Goal: Task Accomplishment & Management: Use online tool/utility

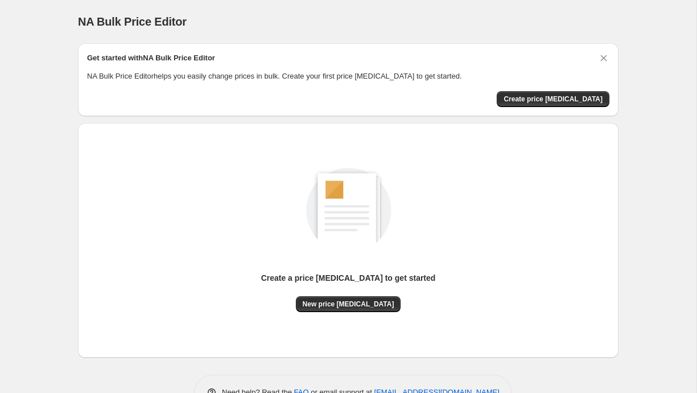
click at [351, 15] on div "NA Bulk Price Editor" at bounding box center [348, 22] width 541 height 16
click at [332, 303] on span "New price change job" at bounding box center [349, 303] width 92 height 9
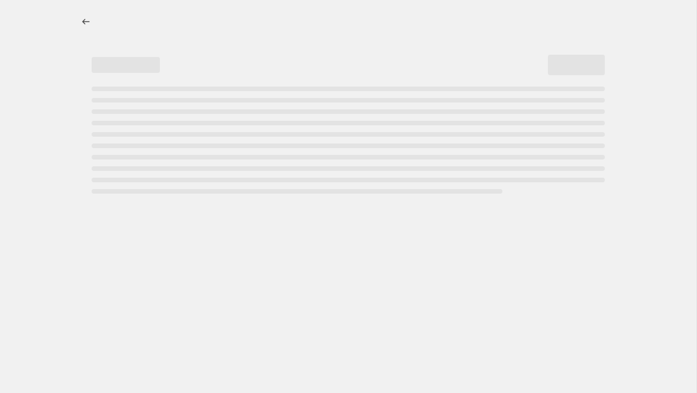
select select "percentage"
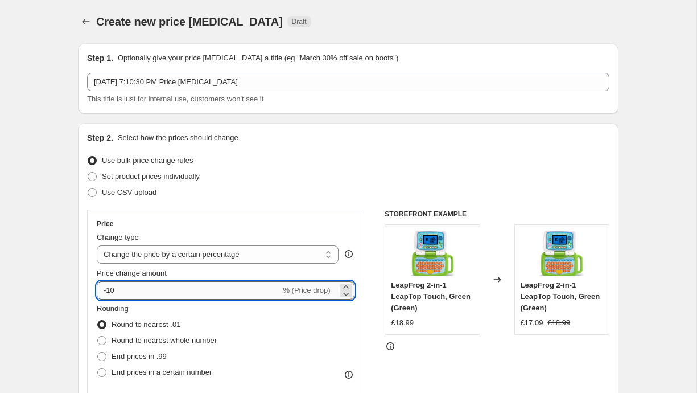
click at [215, 287] on input "-10" at bounding box center [189, 290] width 184 height 18
type input "-1"
type input "-60"
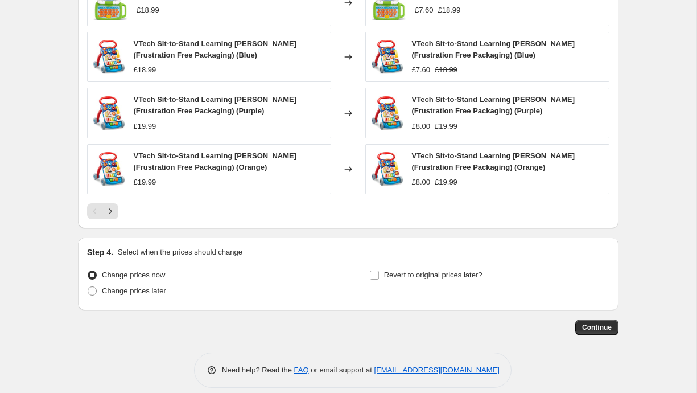
scroll to position [756, 0]
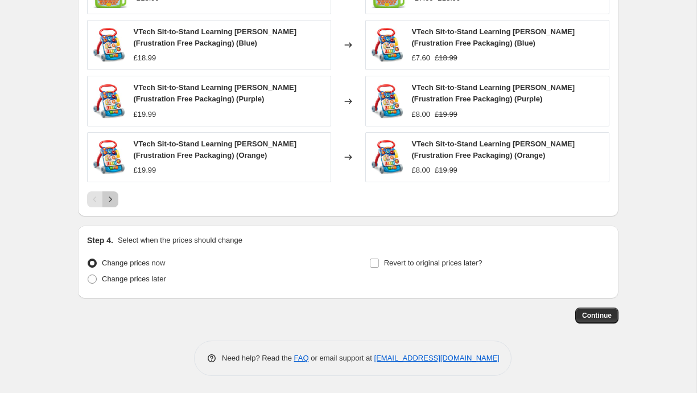
click at [112, 200] on icon "Next" at bounding box center [110, 199] width 11 height 11
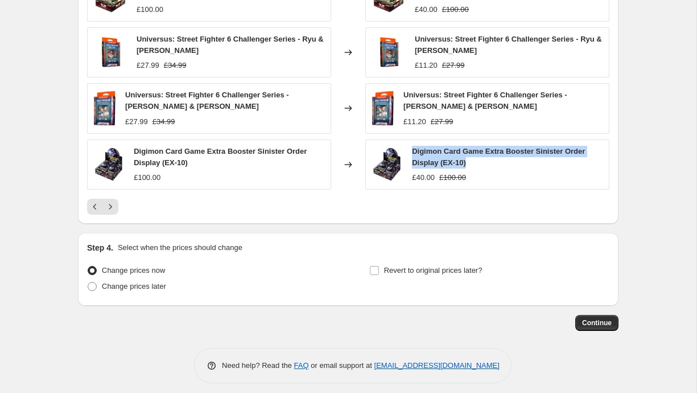
drag, startPoint x: 482, startPoint y: 158, endPoint x: 413, endPoint y: 149, distance: 70.1
click at [413, 149] on div "Digimon Card Game Extra Booster Sinister Order Display (EX-10)" at bounding box center [507, 157] width 191 height 23
copy span "Digimon Card Game Extra Booster Sinister Order Display (EX-10)"
click at [273, 330] on div "Continue" at bounding box center [348, 323] width 541 height 16
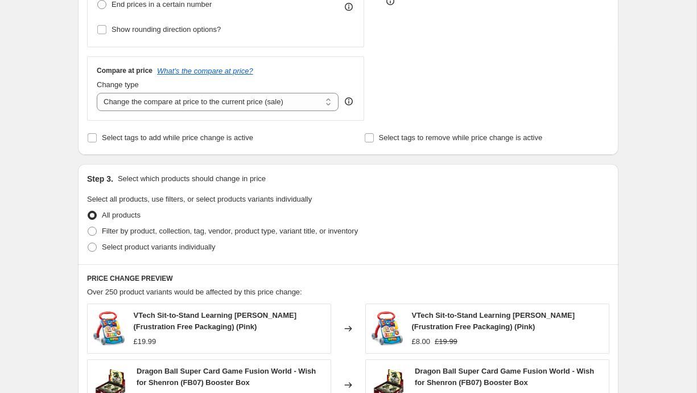
scroll to position [763, 0]
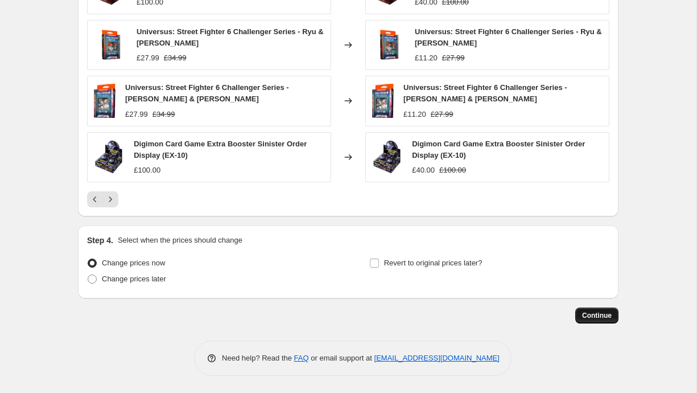
click at [594, 312] on span "Continue" at bounding box center [597, 315] width 30 height 9
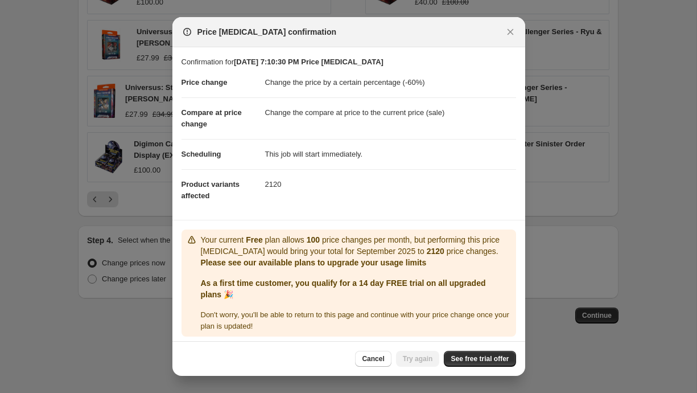
scroll to position [5, 0]
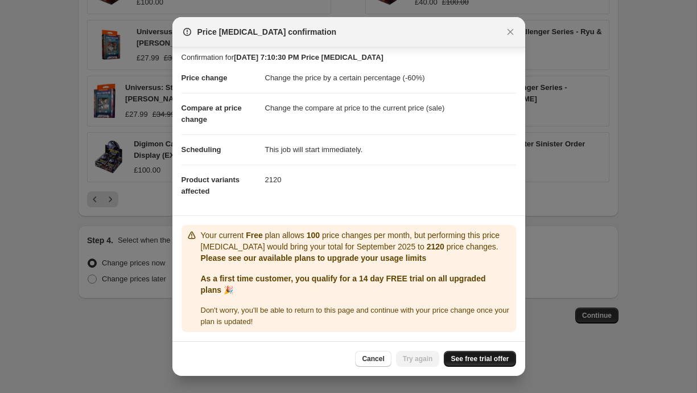
click at [466, 364] on link "See free trial offer" at bounding box center [480, 359] width 72 height 16
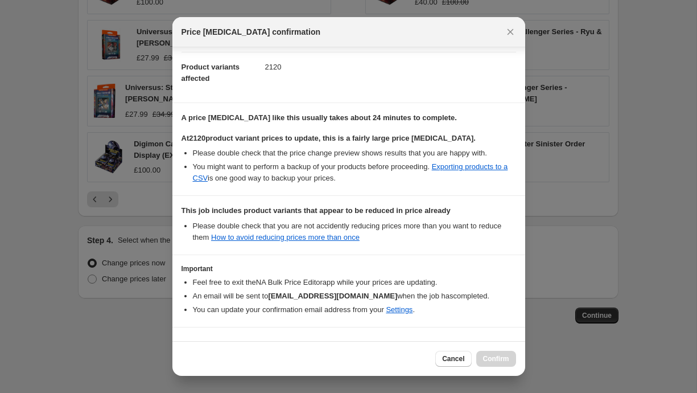
scroll to position [149, 0]
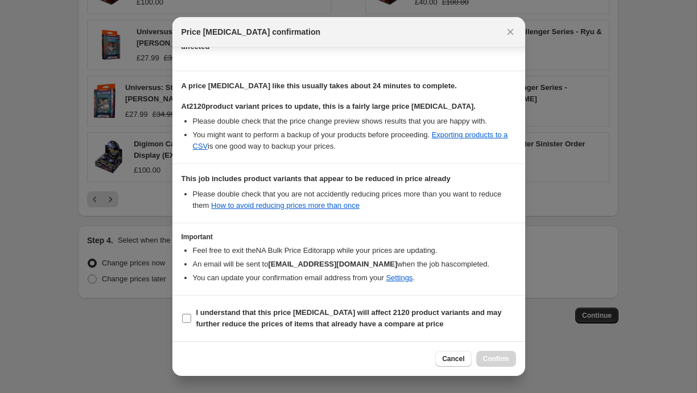
click at [301, 308] on b "I understand that this price change job will affect 2120 product variants and m…" at bounding box center [349, 318] width 306 height 20
click at [191, 314] on input "I understand that this price change job will affect 2120 product variants and m…" at bounding box center [186, 318] width 9 height 9
checkbox input "true"
click at [492, 356] on span "Confirm" at bounding box center [496, 358] width 26 height 9
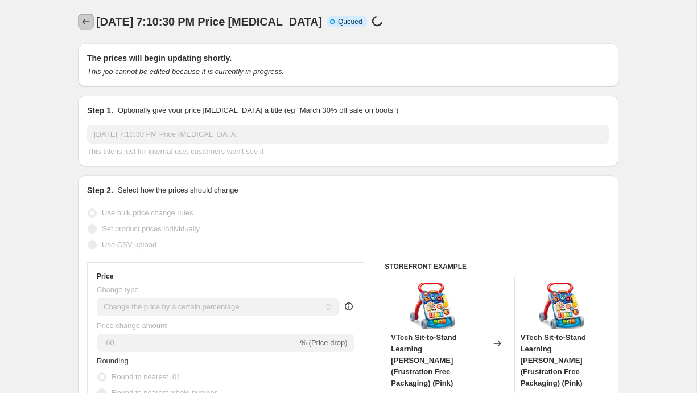
click at [83, 16] on button "Price change jobs" at bounding box center [86, 22] width 16 height 16
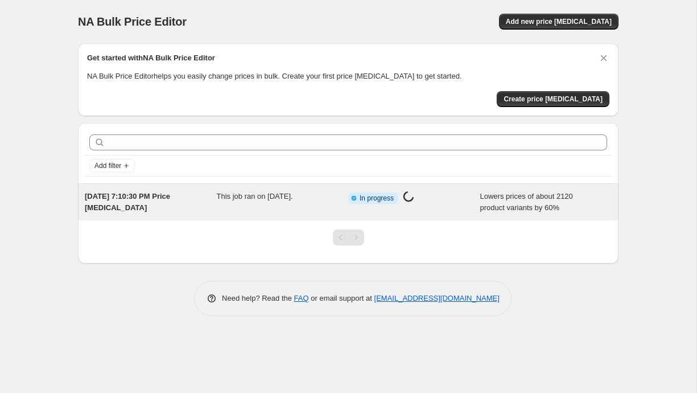
click at [170, 192] on span "Sep 19, 2025, 7:10:30 PM Price change job" at bounding box center [127, 202] width 85 height 20
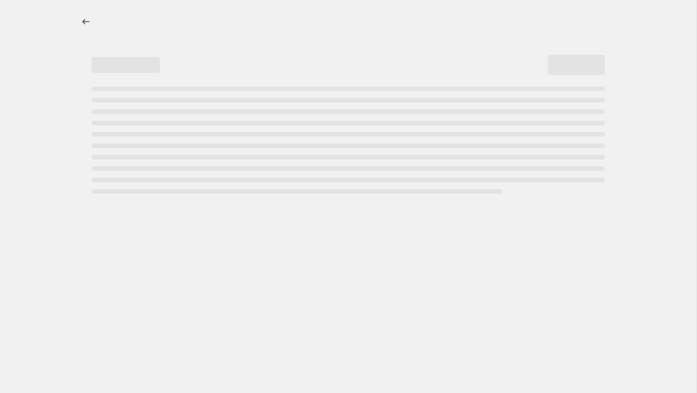
select select "percentage"
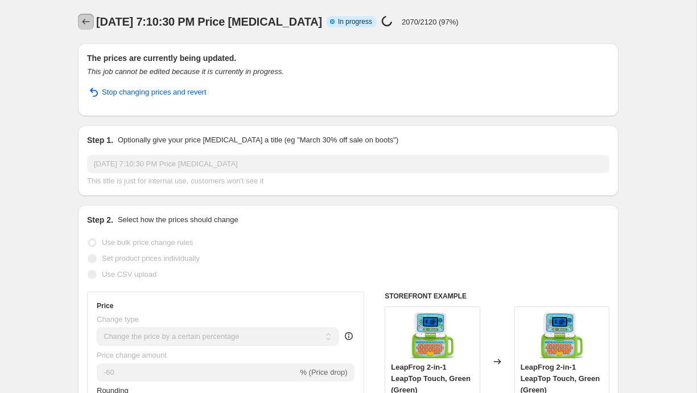
click at [88, 26] on icon "Price change jobs" at bounding box center [85, 21] width 11 height 11
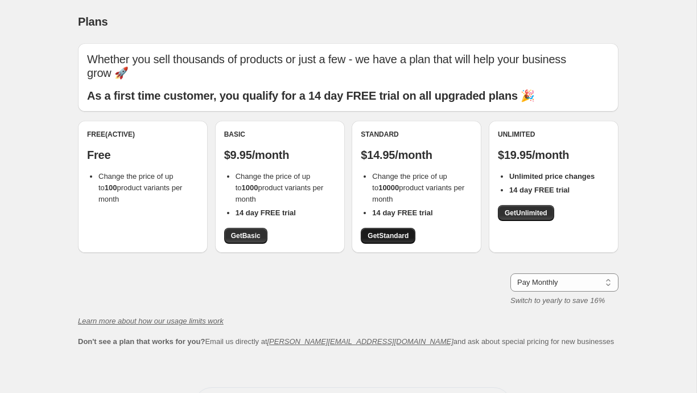
click at [369, 231] on span "Get Standard" at bounding box center [388, 235] width 41 height 9
